Goal: Task Accomplishment & Management: Manage account settings

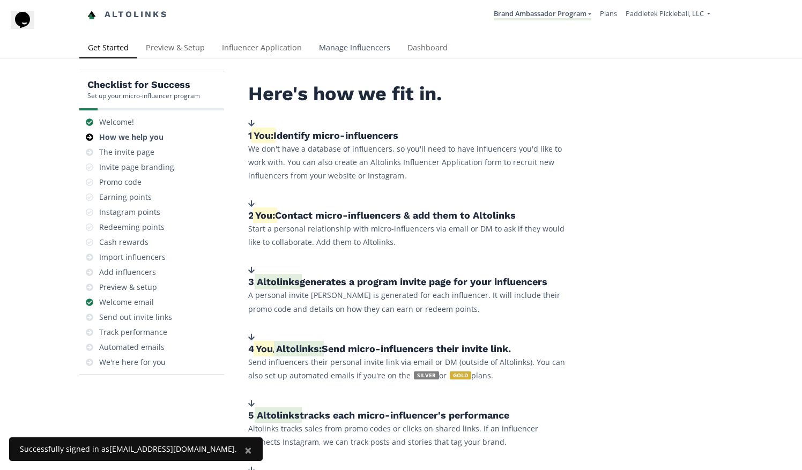
click at [342, 48] on link "Manage Influencers" at bounding box center [354, 48] width 88 height 21
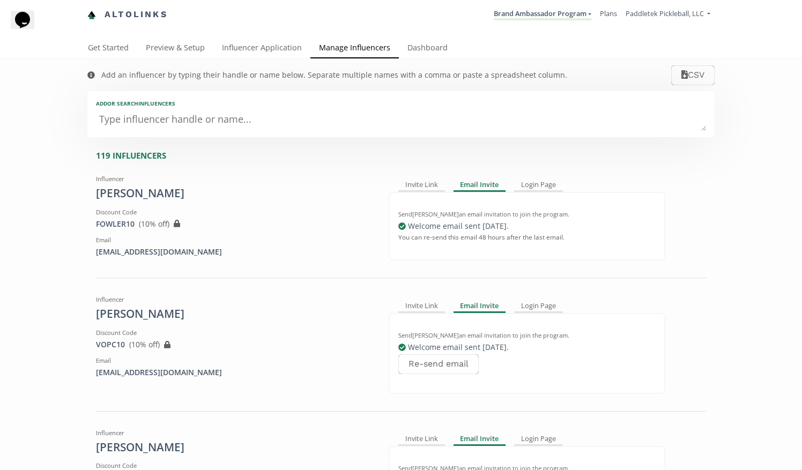
click at [227, 121] on textarea at bounding box center [401, 119] width 610 height 21
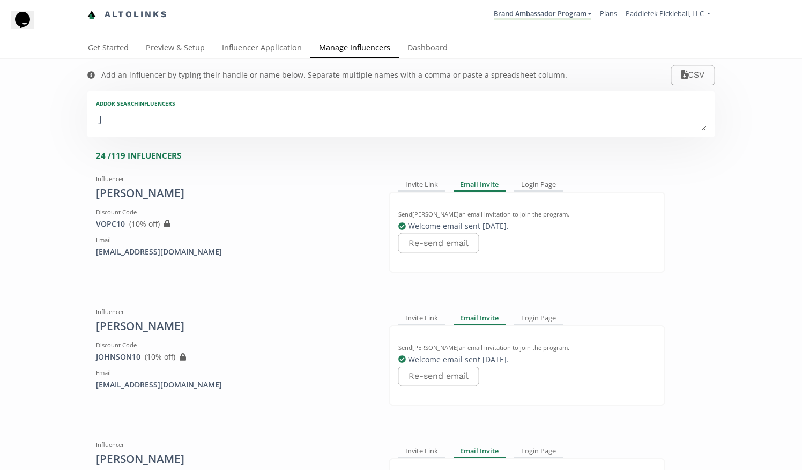
type textarea "Ja"
type input "Ja"
type input "JA"
type textarea "Jay"
type input "Jay"
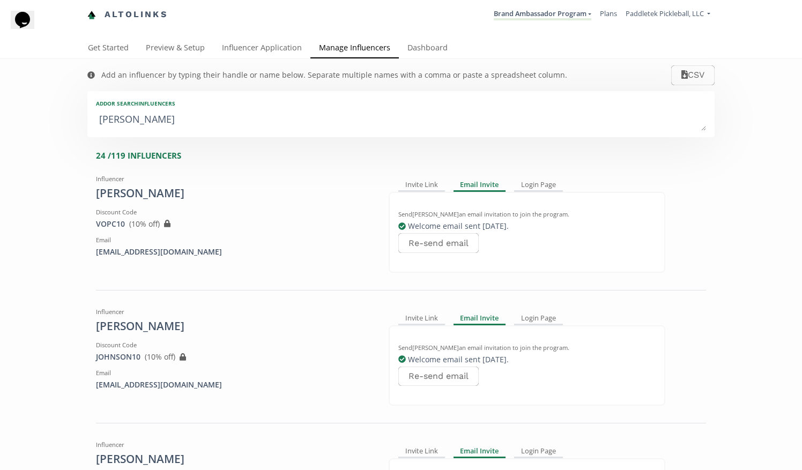
type input "JAY"
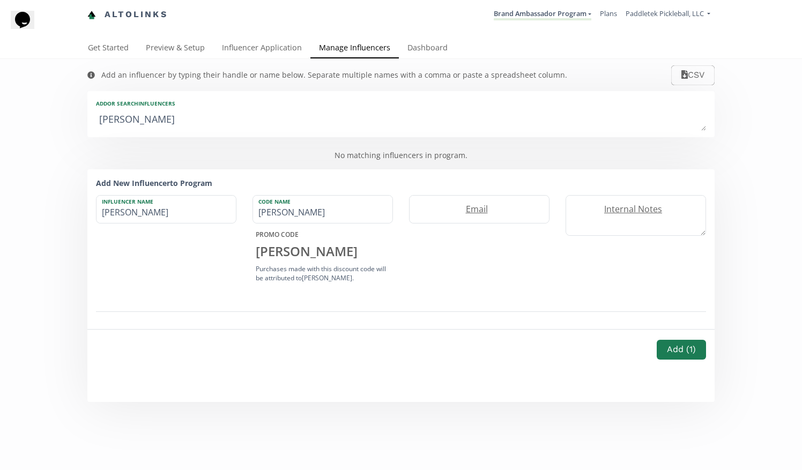
type textarea "Jayc"
type input "Jayc"
type input "JAYC"
type textarea "Jayco"
type input "Jayco"
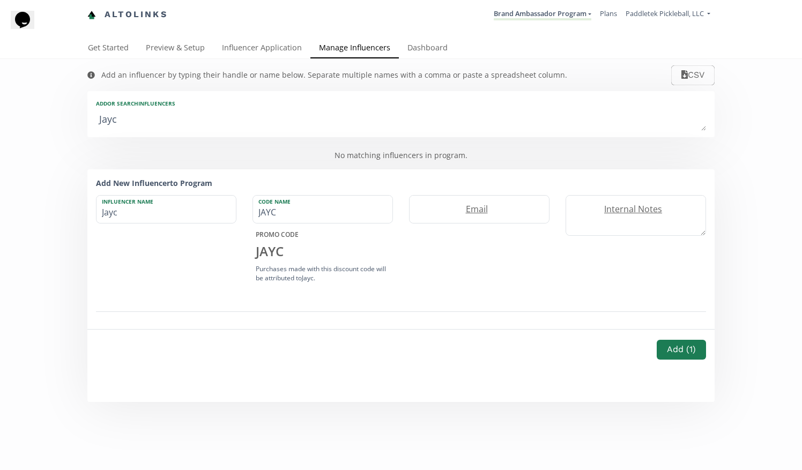
type input "JAYCO"
type textarea "Jaycob"
type input "Jaycob"
type input "JAYCOB"
type textarea "Jaycob"
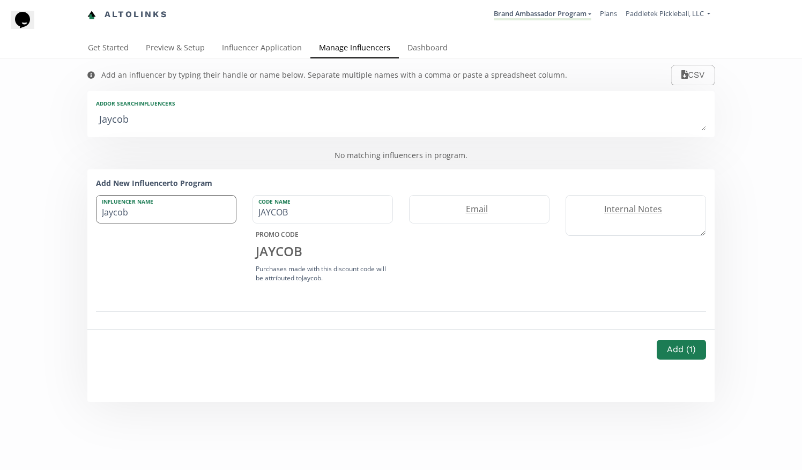
click at [139, 216] on input "Jaycob" at bounding box center [166, 209] width 139 height 27
type input "Jaycob Hill"
drag, startPoint x: 336, startPoint y: 215, endPoint x: 233, endPoint y: 223, distance: 102.7
click at [233, 223] on div "Influencer Name Jaycob Hill Code Name JAYCOB PROMO CODE JAYCOB Purchases made w…" at bounding box center [401, 240] width 626 height 91
type input "HILL10"
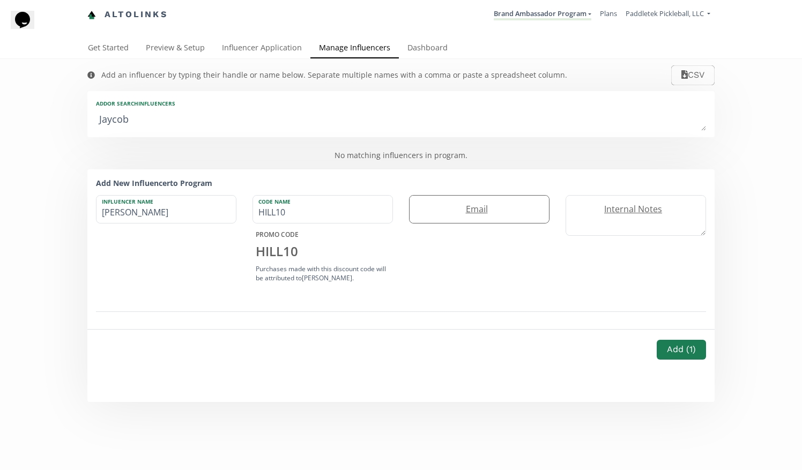
click at [489, 219] on input "email" at bounding box center [479, 209] width 139 height 27
type input "jaycob@paddletek.com"
click at [418, 54] on link "Dashboard" at bounding box center [427, 48] width 57 height 21
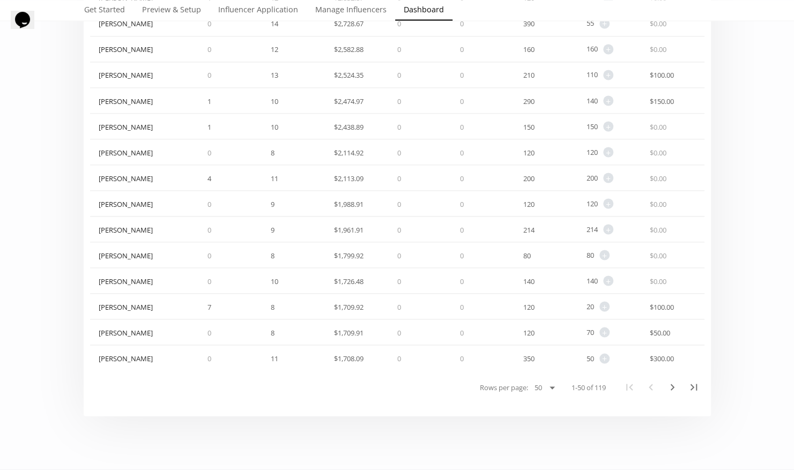
scroll to position [1114, 0]
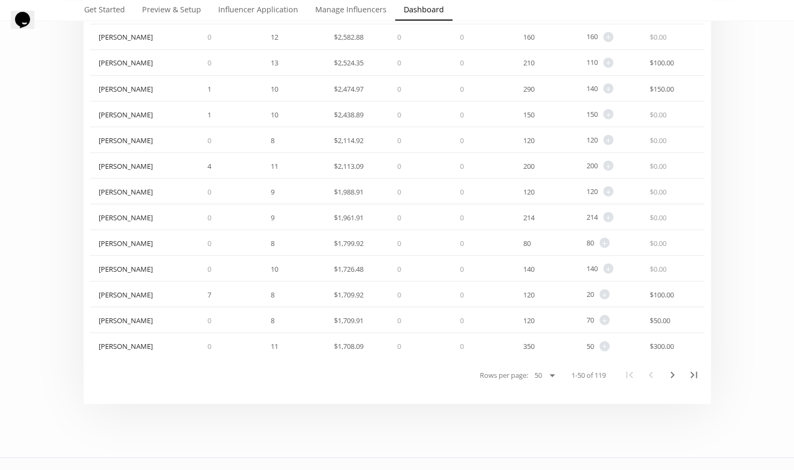
click at [547, 373] on select "25 50 100 All" at bounding box center [544, 375] width 28 height 13
select select "119"
click at [530, 382] on select "25 50 100 All" at bounding box center [544, 375] width 28 height 13
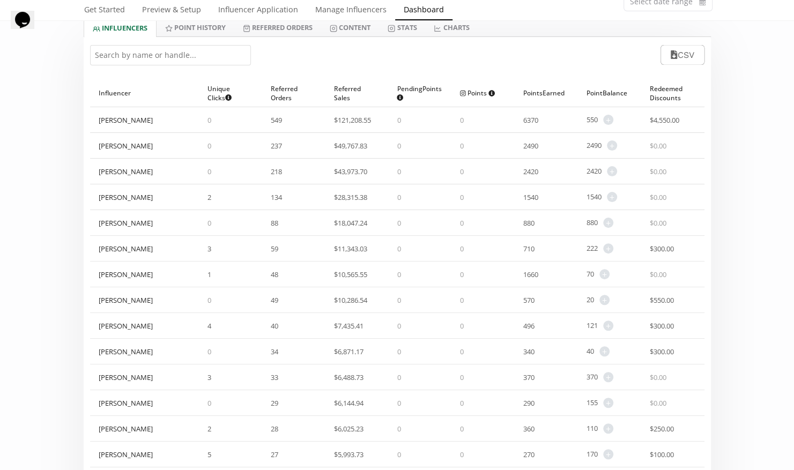
scroll to position [0, 0]
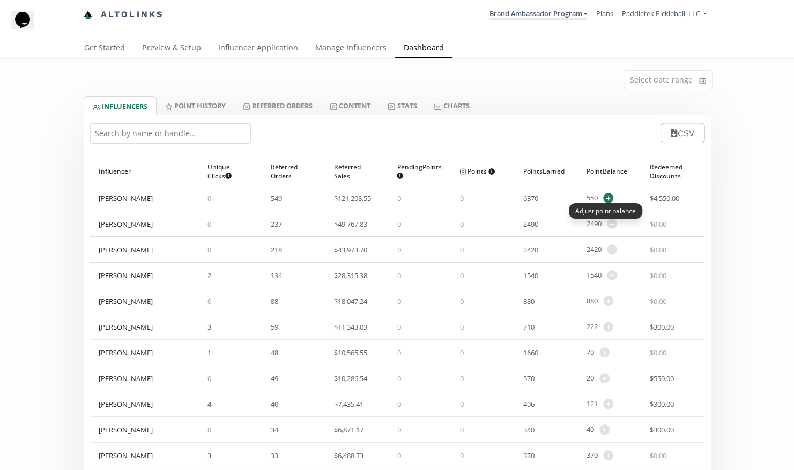
click at [609, 197] on span "+" at bounding box center [608, 198] width 10 height 10
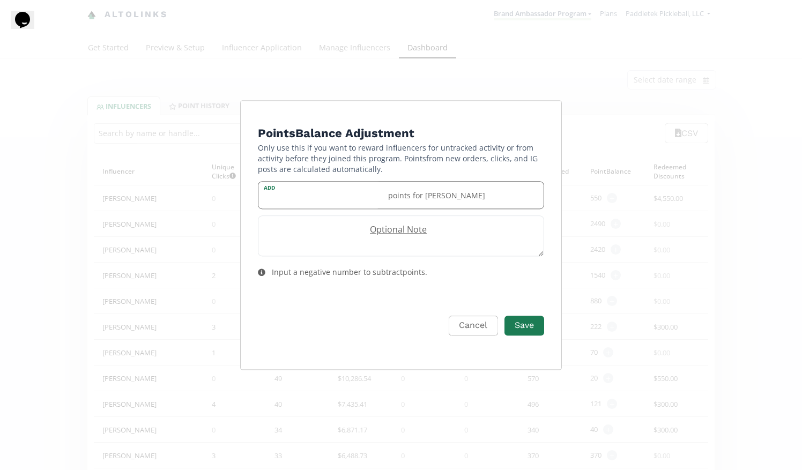
click at [305, 204] on input "Edit Program" at bounding box center [319, 195] width 123 height 27
drag, startPoint x: 472, startPoint y: 323, endPoint x: 468, endPoint y: 319, distance: 5.7
click at [472, 323] on button "Cancel" at bounding box center [473, 326] width 49 height 20
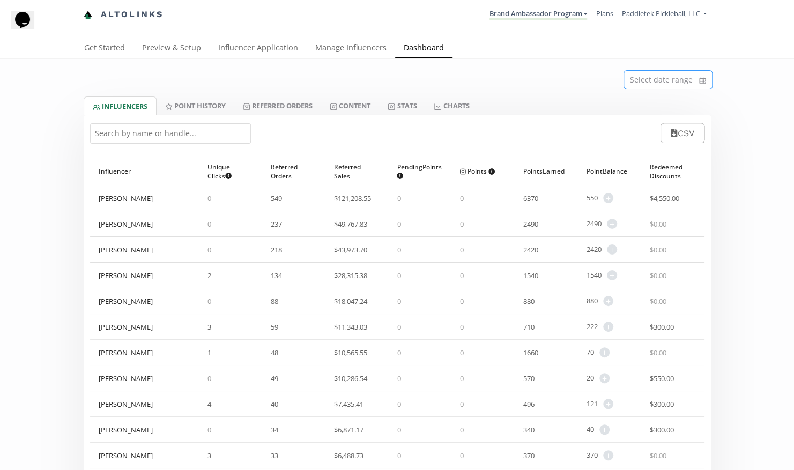
click at [681, 78] on input at bounding box center [668, 80] width 88 height 18
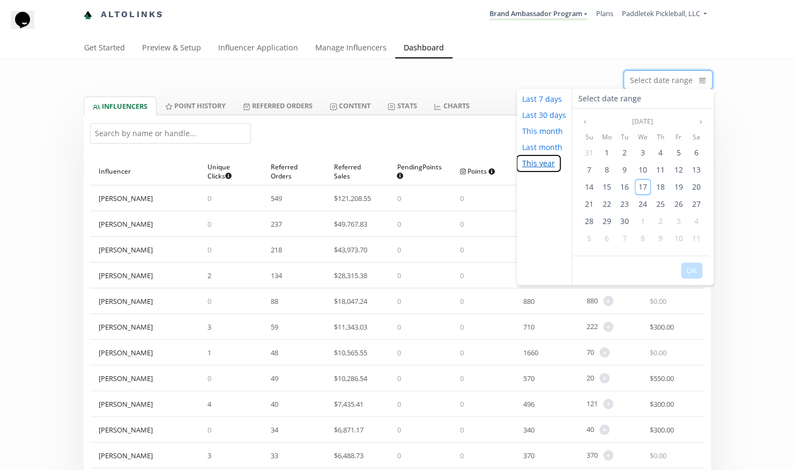
click at [543, 168] on button "This year" at bounding box center [538, 163] width 43 height 16
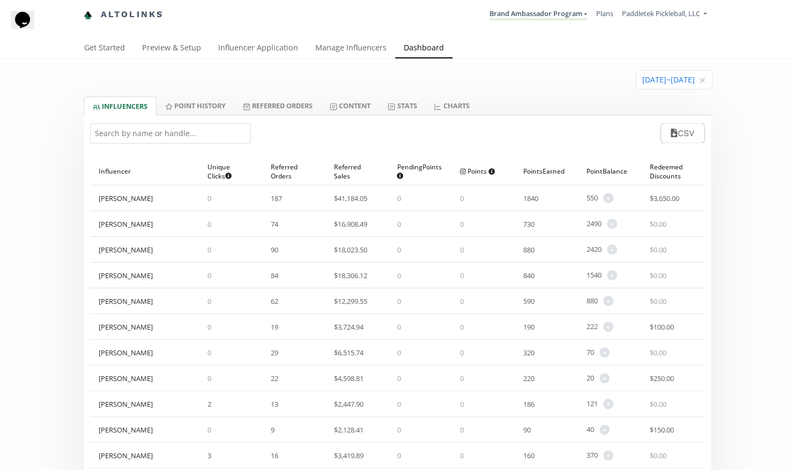
click at [197, 132] on input "text" at bounding box center [170, 133] width 161 height 20
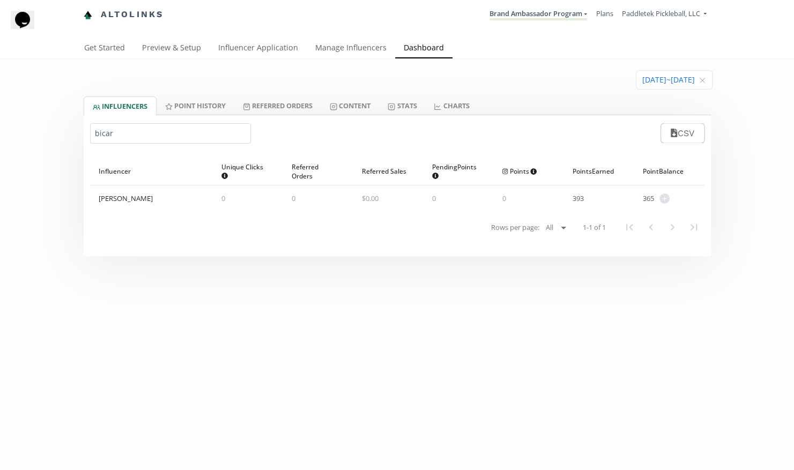
type input "bicard"
drag, startPoint x: 144, startPoint y: 129, endPoint x: 50, endPoint y: 134, distance: 94.5
click at [50, 134] on div "[DATE] ~ [DATE] INFLUENCERS Point HISTORY Referred Orders Content Stats CHARTS …" at bounding box center [397, 157] width 794 height 197
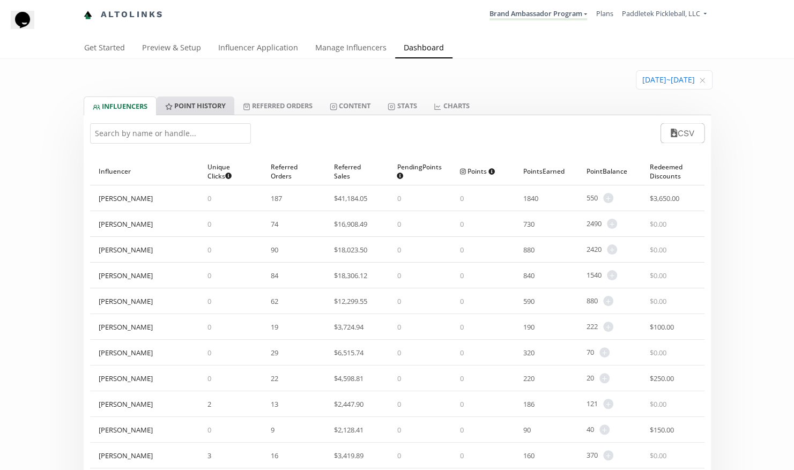
click at [196, 101] on link "Point HISTORY" at bounding box center [196, 106] width 78 height 18
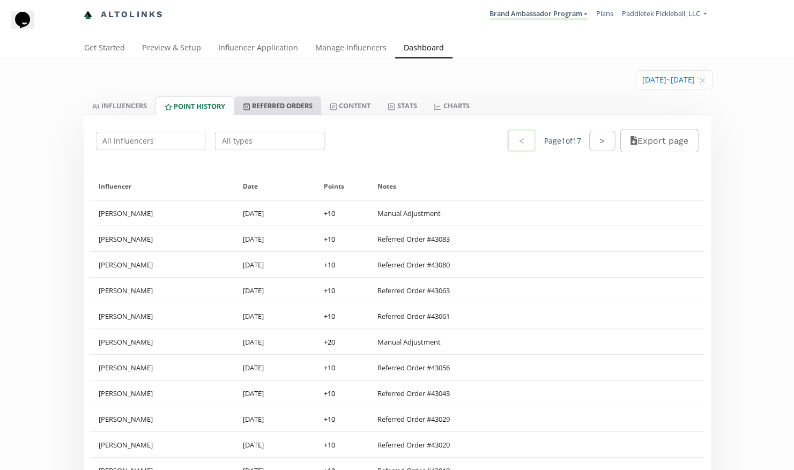
click at [290, 107] on link "Referred Orders" at bounding box center [277, 106] width 87 height 18
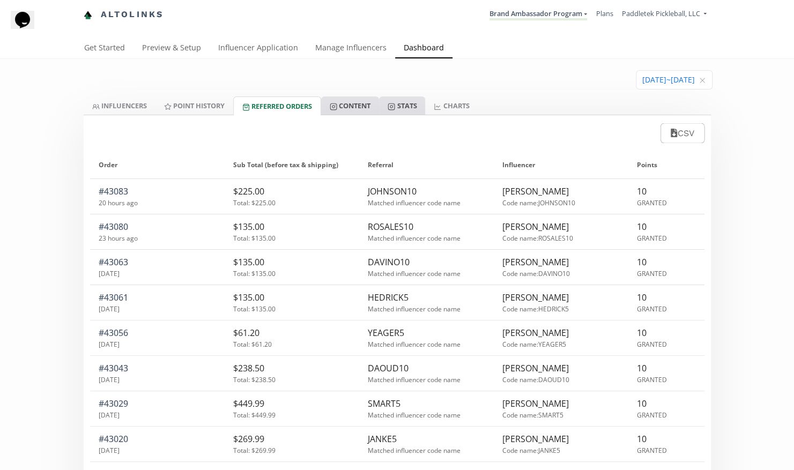
drag, startPoint x: 367, startPoint y: 102, endPoint x: 404, endPoint y: 102, distance: 37.0
click at [367, 102] on link "Content" at bounding box center [350, 106] width 58 height 18
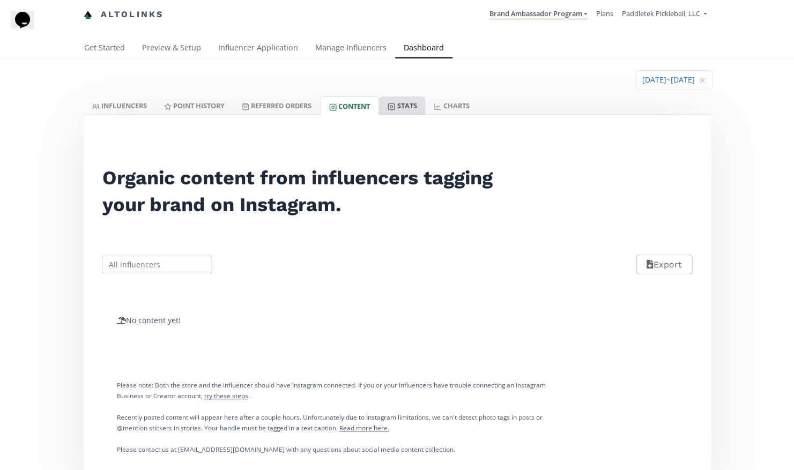
click at [414, 109] on link "Stats" at bounding box center [402, 106] width 46 height 18
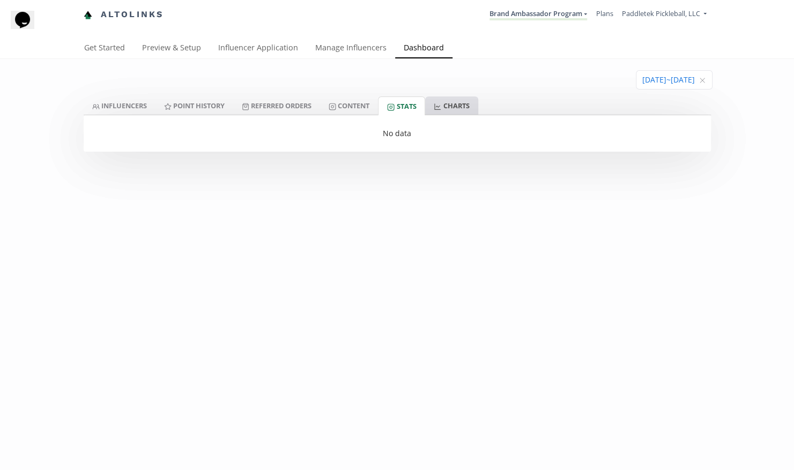
click at [464, 101] on link "CHARTS" at bounding box center [451, 106] width 53 height 18
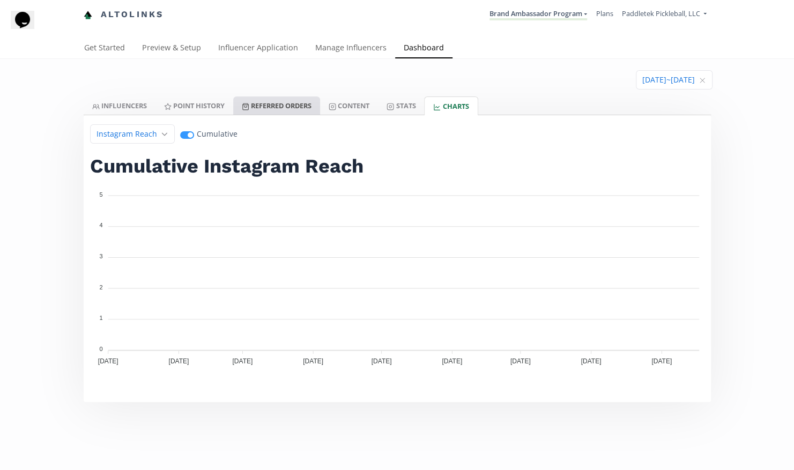
click at [268, 107] on link "Referred Orders" at bounding box center [276, 106] width 87 height 18
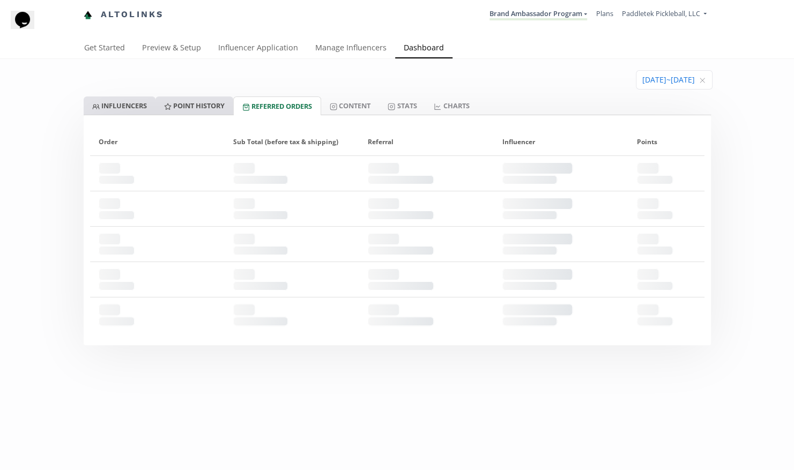
click at [185, 105] on link "Point HISTORY" at bounding box center [194, 106] width 78 height 18
click at [123, 101] on link "INFLUENCERS" at bounding box center [120, 106] width 72 height 18
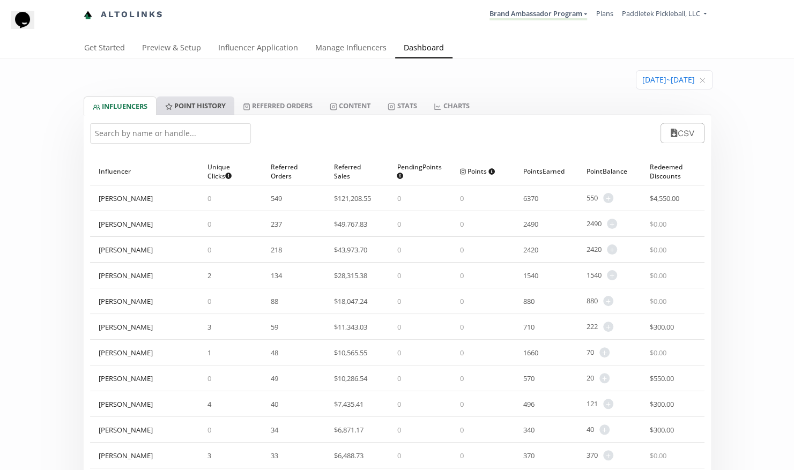
click at [185, 112] on link "Point HISTORY" at bounding box center [196, 106] width 78 height 18
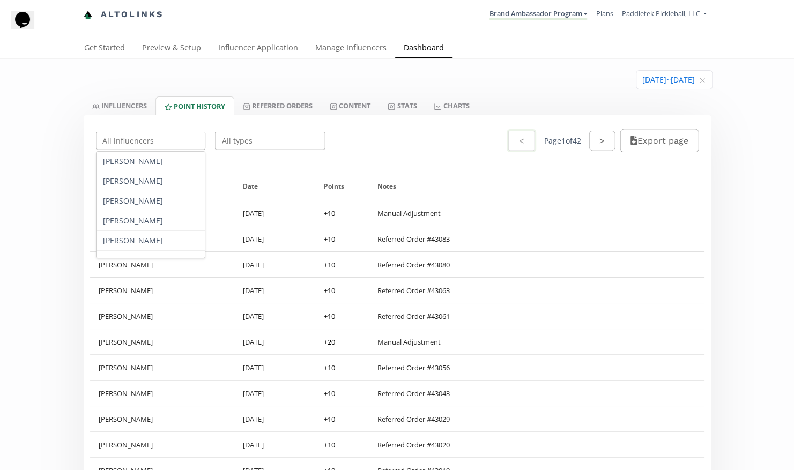
click at [137, 144] on input "text" at bounding box center [150, 140] width 113 height 21
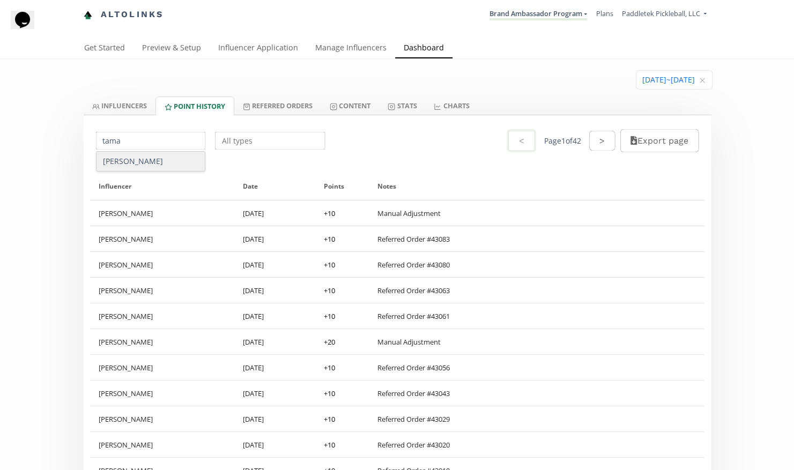
click at [147, 169] on div "[PERSON_NAME]" at bounding box center [151, 161] width 109 height 19
type input "[PERSON_NAME]"
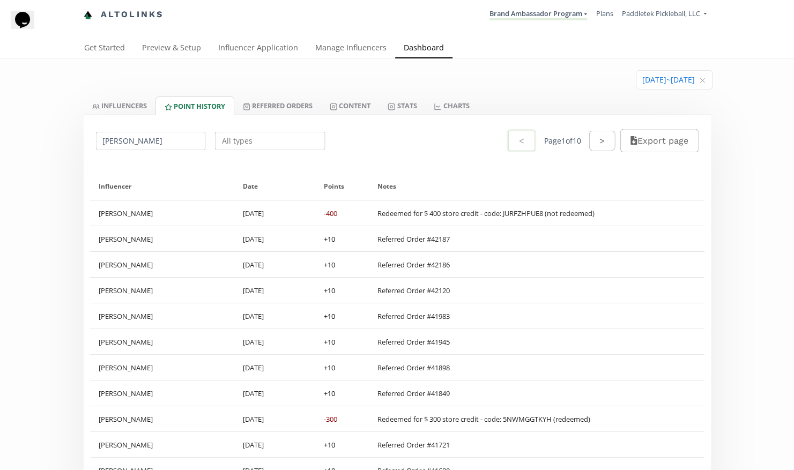
click at [543, 213] on div "Redeemed for $ 400 store credit - code: JURFZHPUE8 (not redeemed)" at bounding box center [485, 214] width 217 height 10
drag, startPoint x: 546, startPoint y: 213, endPoint x: 506, endPoint y: 219, distance: 40.6
click at [506, 219] on div "Redeemed for $ 400 store credit - code: JURFZHPUE8 (not redeemed)" at bounding box center [537, 213] width 336 height 25
drag, startPoint x: 506, startPoint y: 219, endPoint x: 527, endPoint y: 235, distance: 26.3
click at [527, 235] on div "Referred Order #42187" at bounding box center [536, 239] width 319 height 10
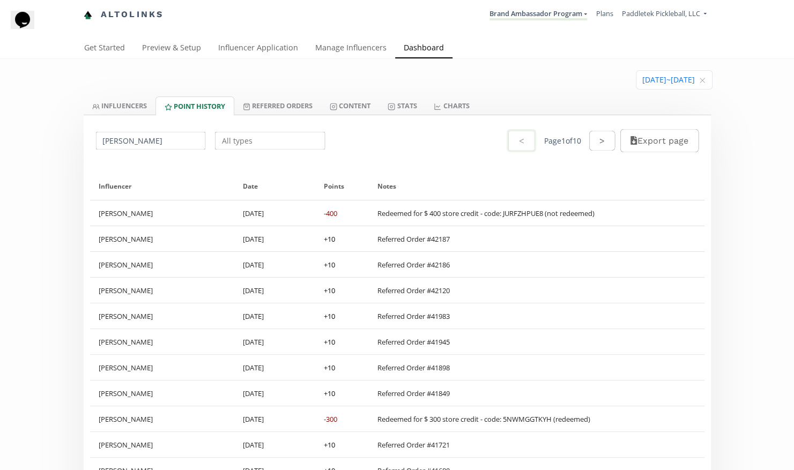
click at [528, 212] on div "Redeemed for $ 400 store credit - code: JURFZHPUE8 (not redeemed)" at bounding box center [485, 214] width 217 height 10
copy div "JURFZHPUE8"
click at [133, 109] on link "INFLUENCERS" at bounding box center [120, 106] width 72 height 18
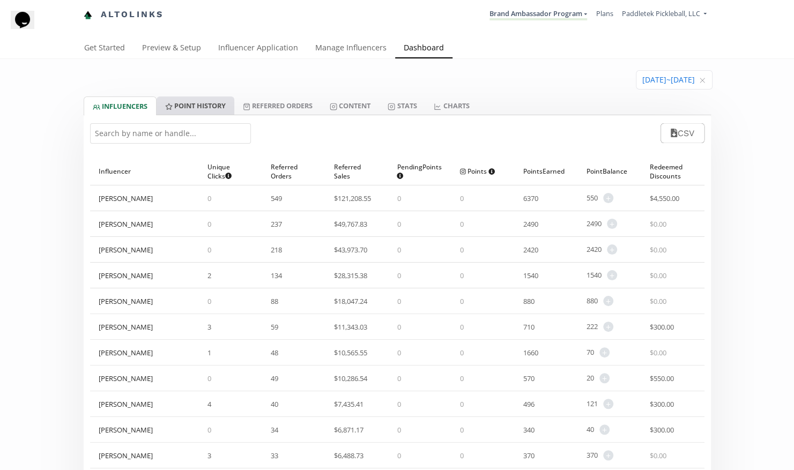
click at [202, 113] on link "Point HISTORY" at bounding box center [196, 106] width 78 height 18
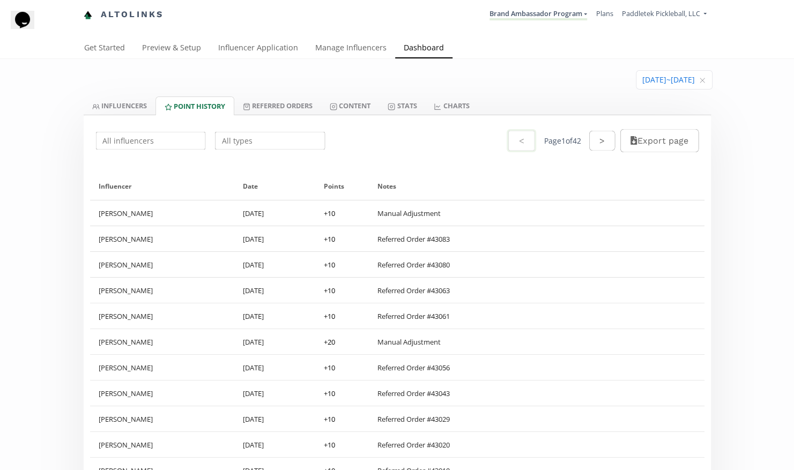
click at [162, 142] on input "text" at bounding box center [150, 140] width 113 height 21
drag, startPoint x: 151, startPoint y: 161, endPoint x: 229, endPoint y: 150, distance: 78.6
click at [151, 161] on div "[PERSON_NAME]" at bounding box center [151, 161] width 109 height 19
type input "[PERSON_NAME]"
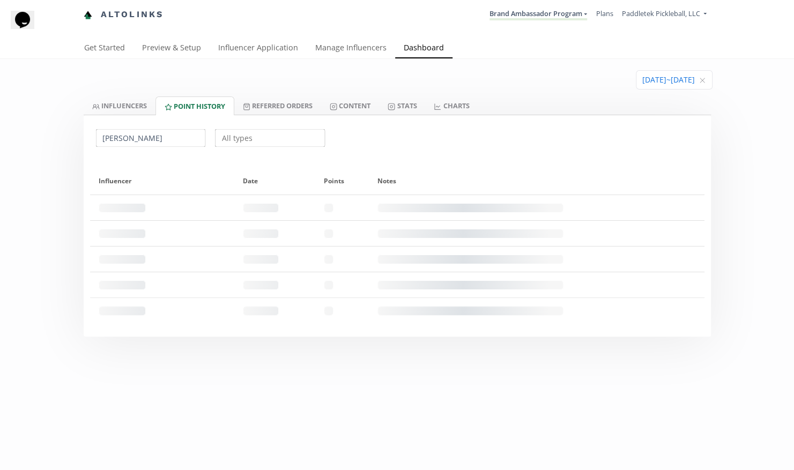
click at [238, 146] on input "text" at bounding box center [269, 138] width 113 height 21
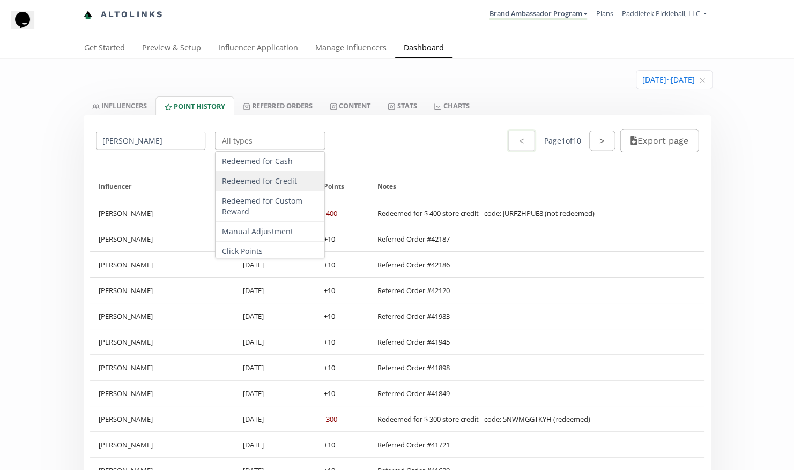
click at [246, 180] on div "Redeemed for Credit" at bounding box center [270, 182] width 109 height 20
type input "Redeemed for Credit"
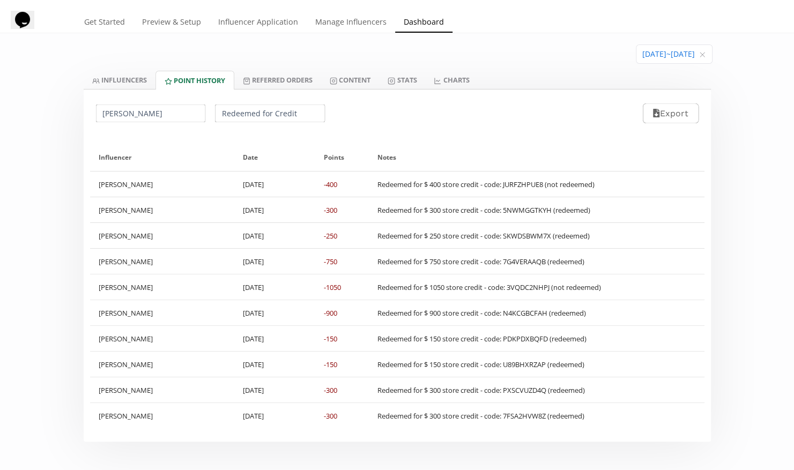
scroll to position [25, 0]
click at [287, 116] on input "Redeemed for Credit" at bounding box center [269, 113] width 113 height 21
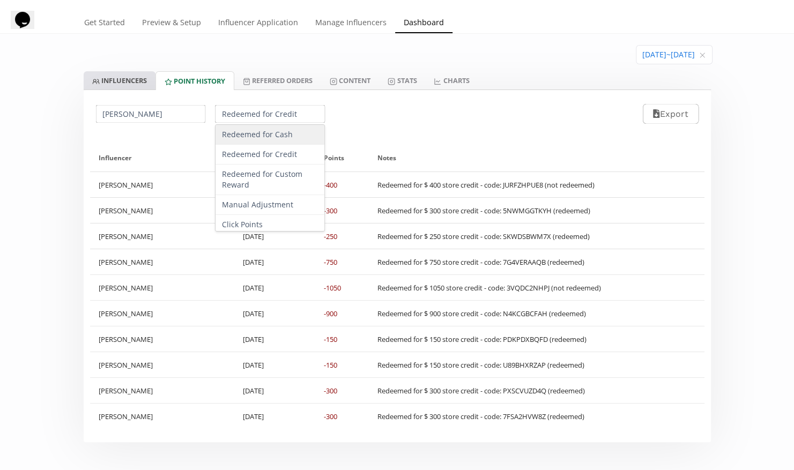
click at [138, 80] on link "INFLUENCERS" at bounding box center [120, 80] width 72 height 18
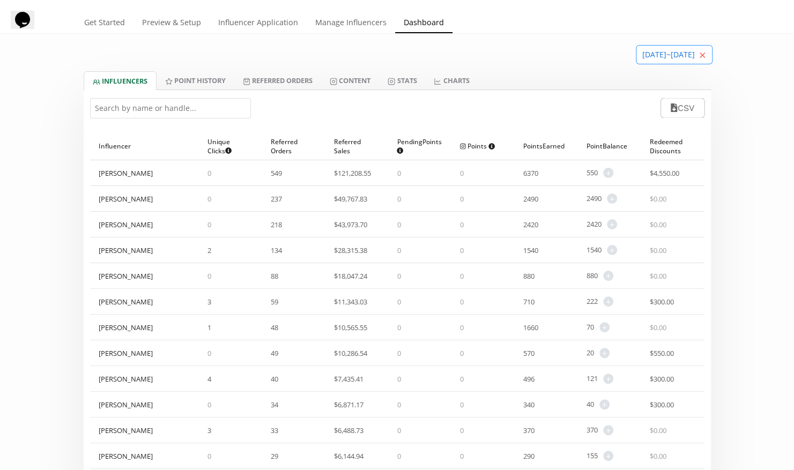
click at [700, 58] on span "Clear" at bounding box center [702, 55] width 6 height 11
click at [670, 48] on input at bounding box center [668, 55] width 88 height 18
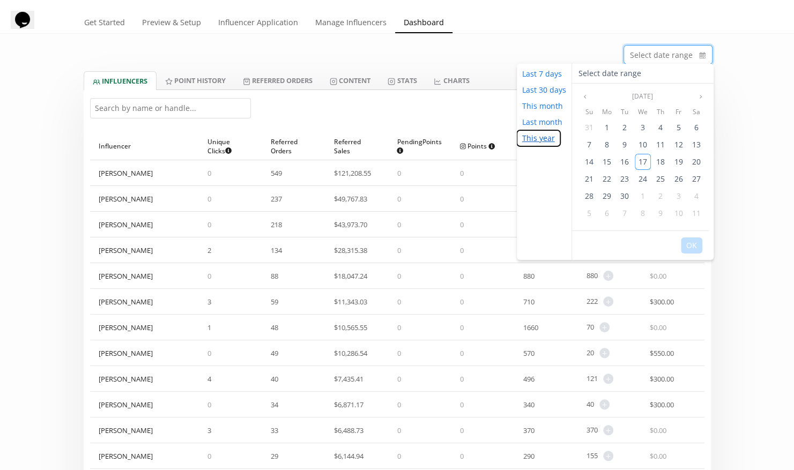
click at [530, 136] on button "This year" at bounding box center [538, 138] width 43 height 16
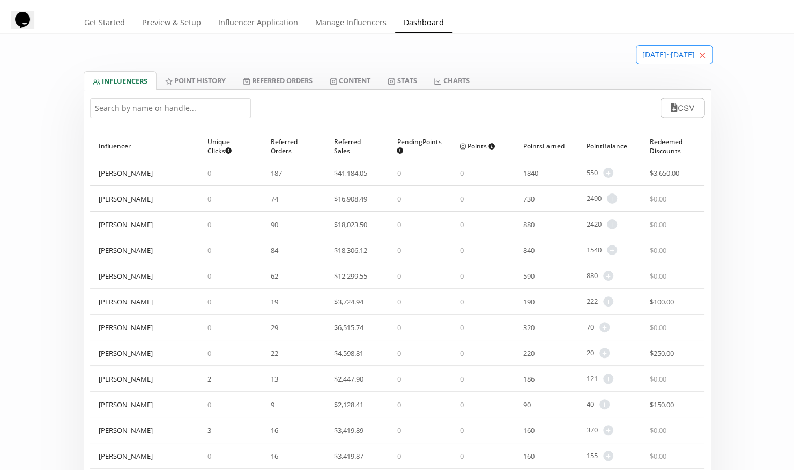
click at [705, 57] on icon "close" at bounding box center [702, 55] width 5 height 5
click at [224, 75] on link "Point HISTORY" at bounding box center [196, 80] width 78 height 18
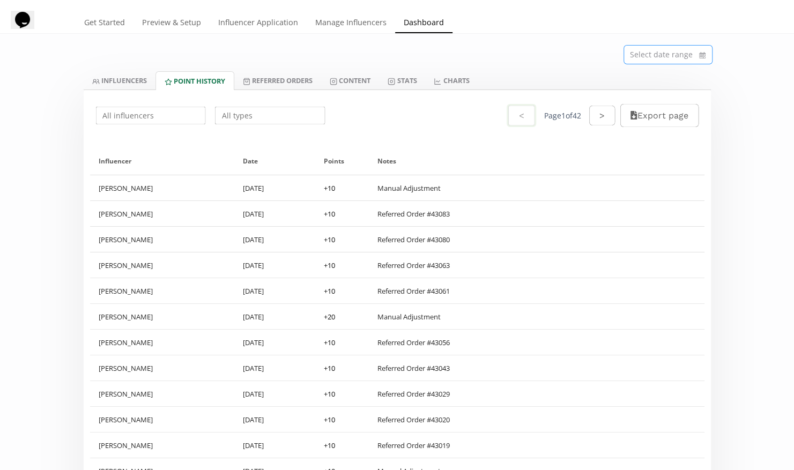
click at [156, 116] on input "text" at bounding box center [150, 115] width 113 height 21
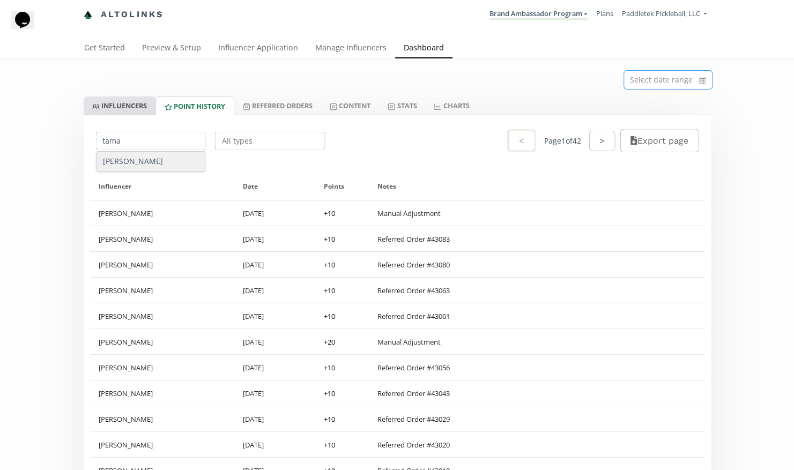
type input "tama"
click at [114, 106] on link "INFLUENCERS" at bounding box center [120, 106] width 72 height 18
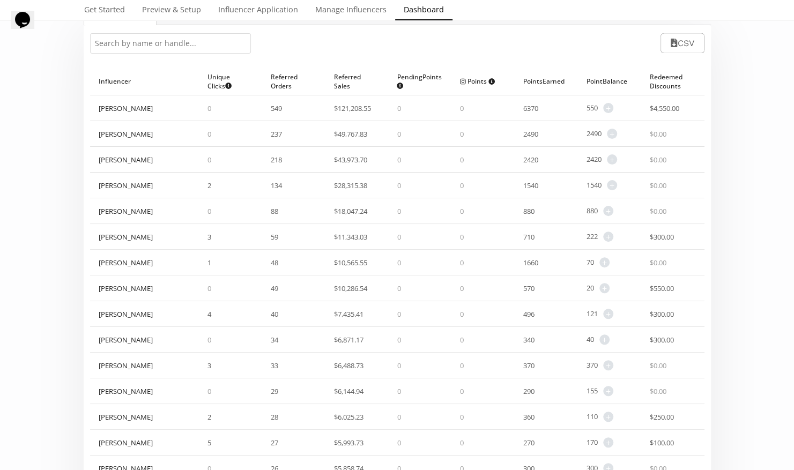
scroll to position [63, 0]
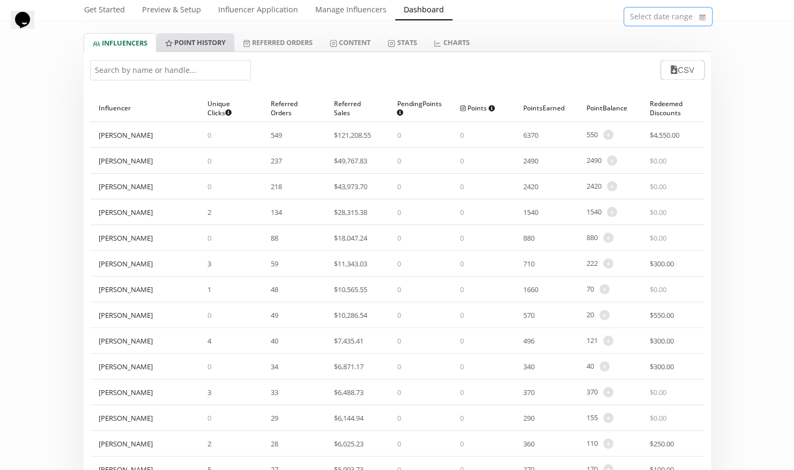
click at [212, 45] on link "Point HISTORY" at bounding box center [196, 42] width 78 height 18
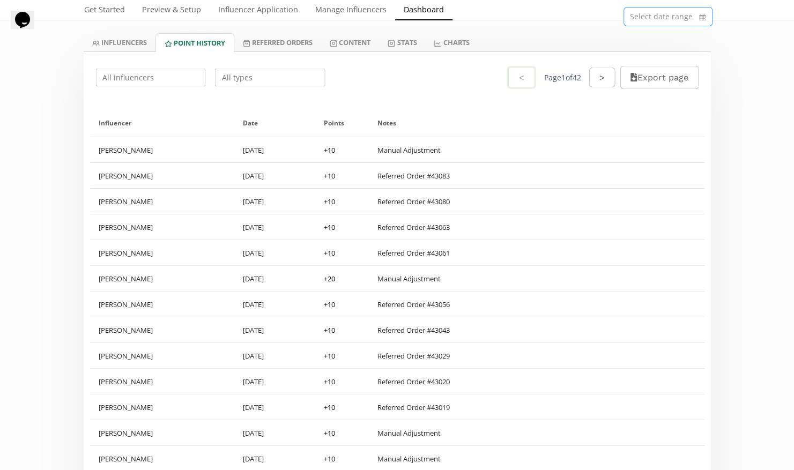
click at [147, 85] on input "text" at bounding box center [150, 77] width 113 height 21
click at [173, 98] on div "[PERSON_NAME]" at bounding box center [151, 97] width 109 height 19
type input "[PERSON_NAME]"
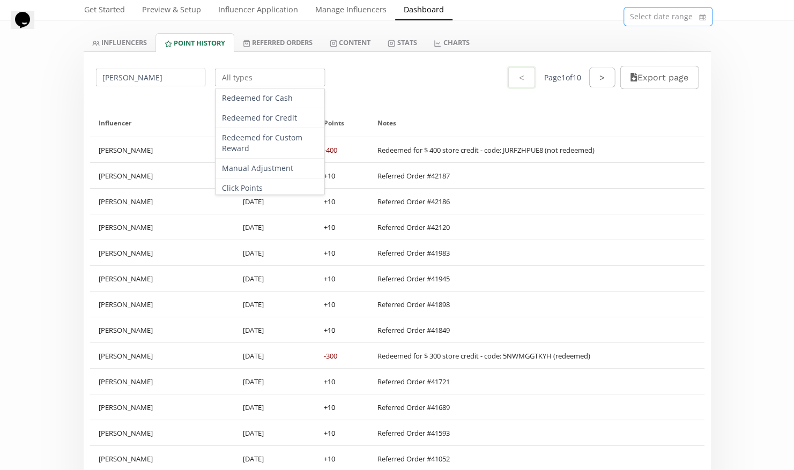
click at [238, 80] on input "text" at bounding box center [269, 77] width 113 height 21
click at [268, 168] on div "Manual Adjustment" at bounding box center [270, 169] width 109 height 20
type input "Manual Adjustment"
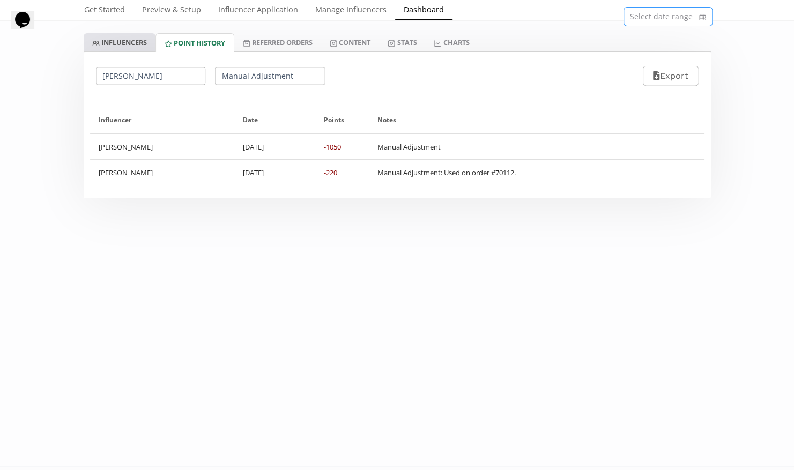
click at [132, 42] on link "INFLUENCERS" at bounding box center [120, 42] width 72 height 18
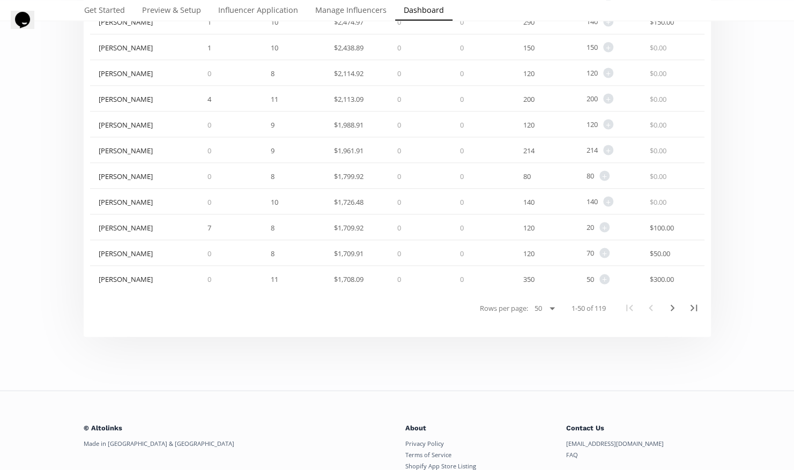
scroll to position [1182, 0]
click at [547, 310] on select "25 50 100 All" at bounding box center [544, 307] width 28 height 13
select select "119"
click at [530, 314] on select "25 50 100 All" at bounding box center [544, 307] width 28 height 13
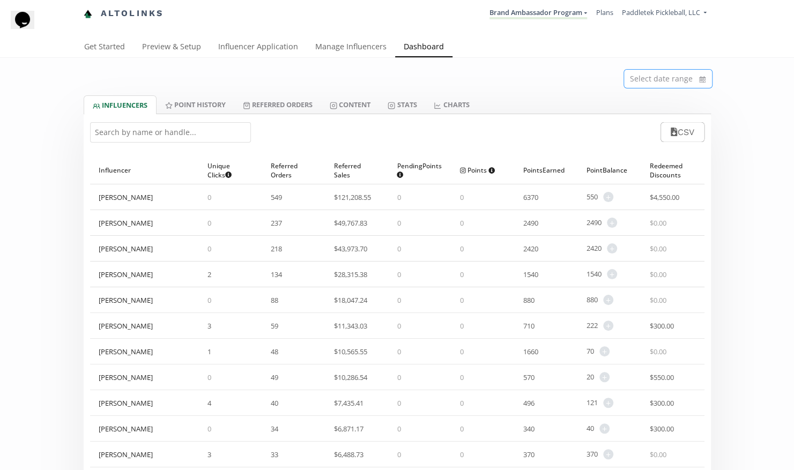
scroll to position [0, 0]
click at [685, 85] on input at bounding box center [668, 80] width 88 height 18
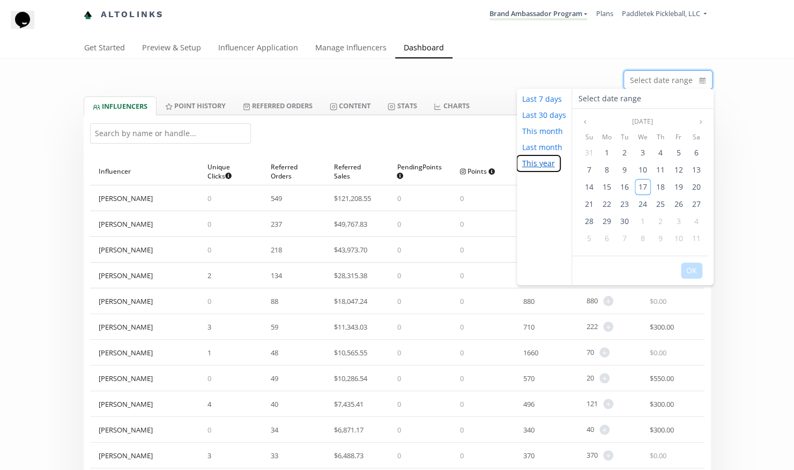
click at [542, 166] on button "This year" at bounding box center [538, 163] width 43 height 16
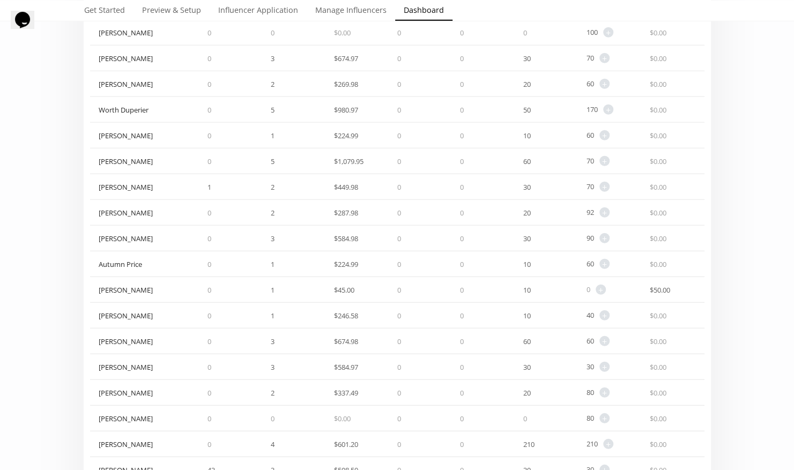
scroll to position [1604, 0]
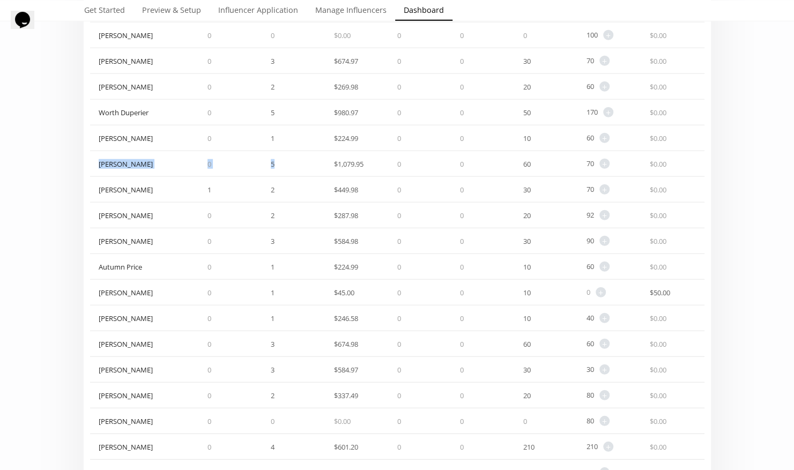
drag, startPoint x: 99, startPoint y: 163, endPoint x: 291, endPoint y: 163, distance: 191.4
click at [291, 163] on div "[PERSON_NAME] 0 5 $ 1,079.95 0 0 60 70 + Adjust point balance $ 0.00" at bounding box center [397, 164] width 614 height 26
click at [290, 167] on div "5" at bounding box center [293, 163] width 63 height 25
click at [280, 167] on div "5" at bounding box center [293, 163] width 63 height 25
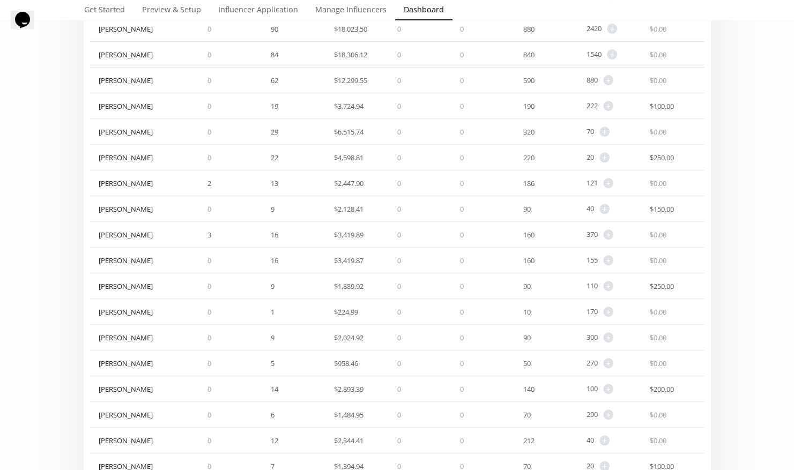
scroll to position [0, 0]
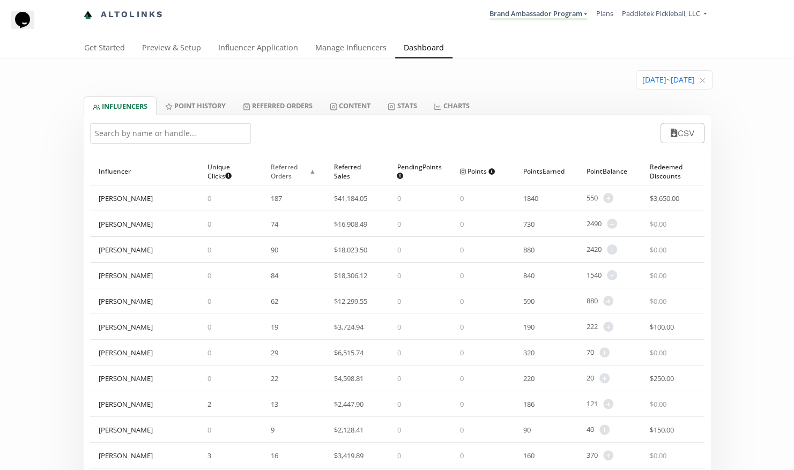
click at [311, 173] on span "▲" at bounding box center [312, 171] width 9 height 11
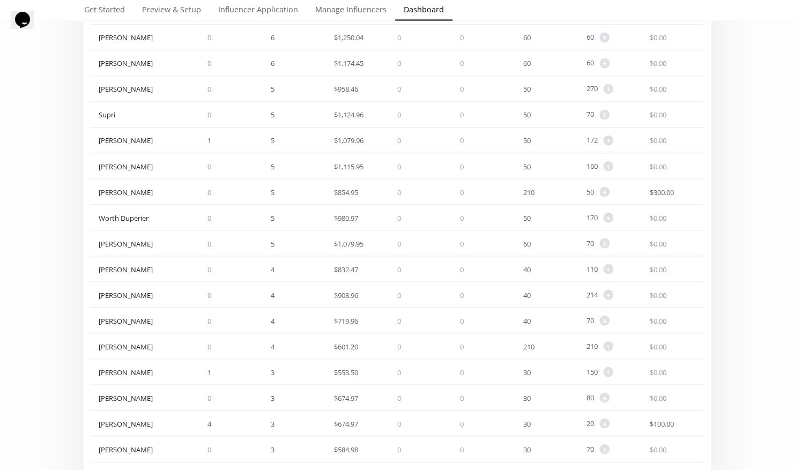
scroll to position [1036, 0]
drag, startPoint x: 92, startPoint y: 268, endPoint x: 377, endPoint y: 269, distance: 285.3
click at [377, 269] on div "[PERSON_NAME] 0 4 $ 832.47 0 0 40 110 + Adjust point balance $ 0.00" at bounding box center [397, 269] width 614 height 26
drag, startPoint x: 298, startPoint y: 270, endPoint x: 290, endPoint y: 270, distance: 8.0
click at [298, 270] on div "4" at bounding box center [293, 268] width 63 height 25
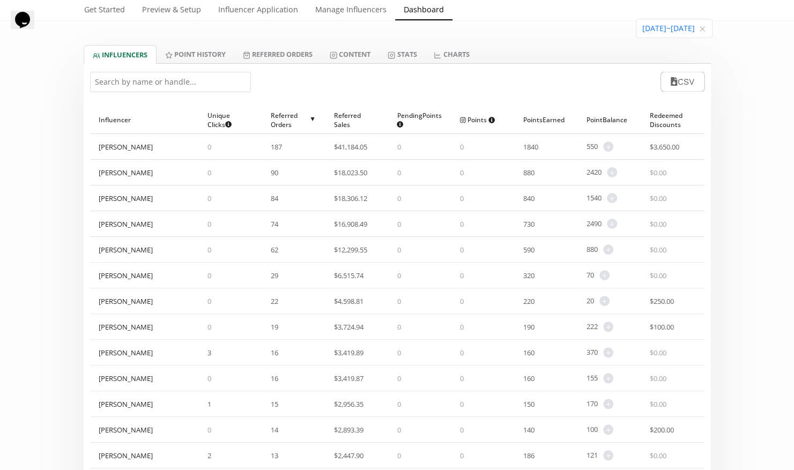
scroll to position [0, 0]
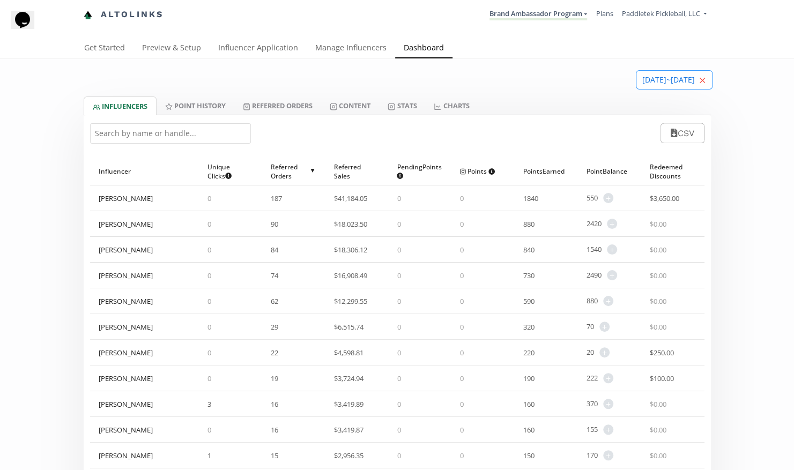
click at [703, 78] on icon "close" at bounding box center [702, 80] width 6 height 6
